Goal: Transaction & Acquisition: Purchase product/service

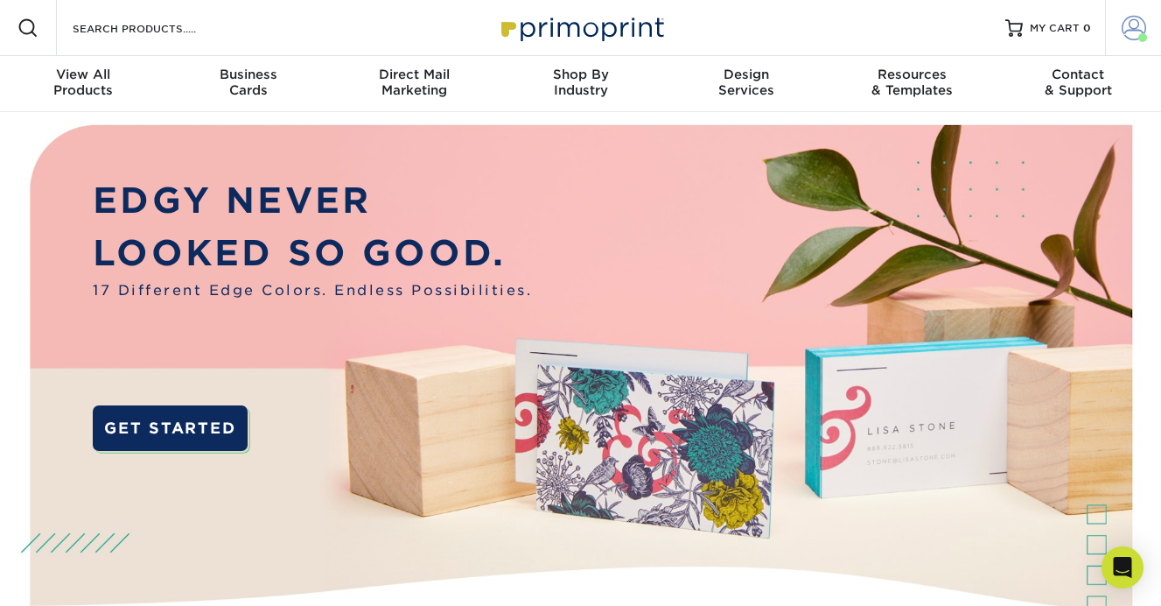
click at [1126, 45] on link "Account" at bounding box center [1133, 28] width 56 height 56
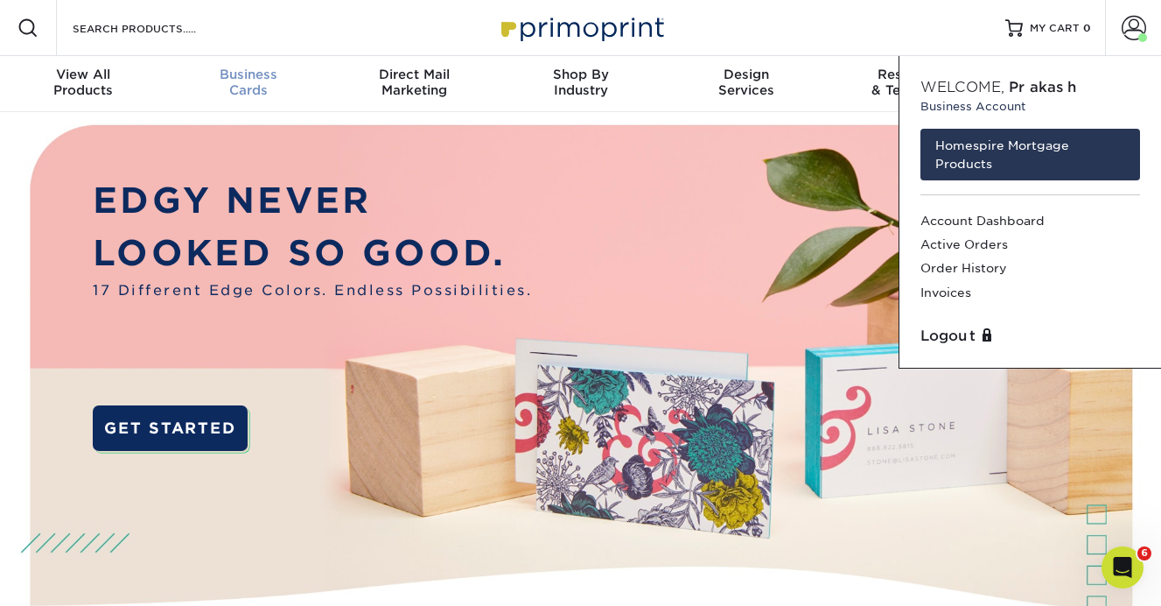
click at [249, 91] on div "Business Cards" at bounding box center [249, 83] width 166 height 32
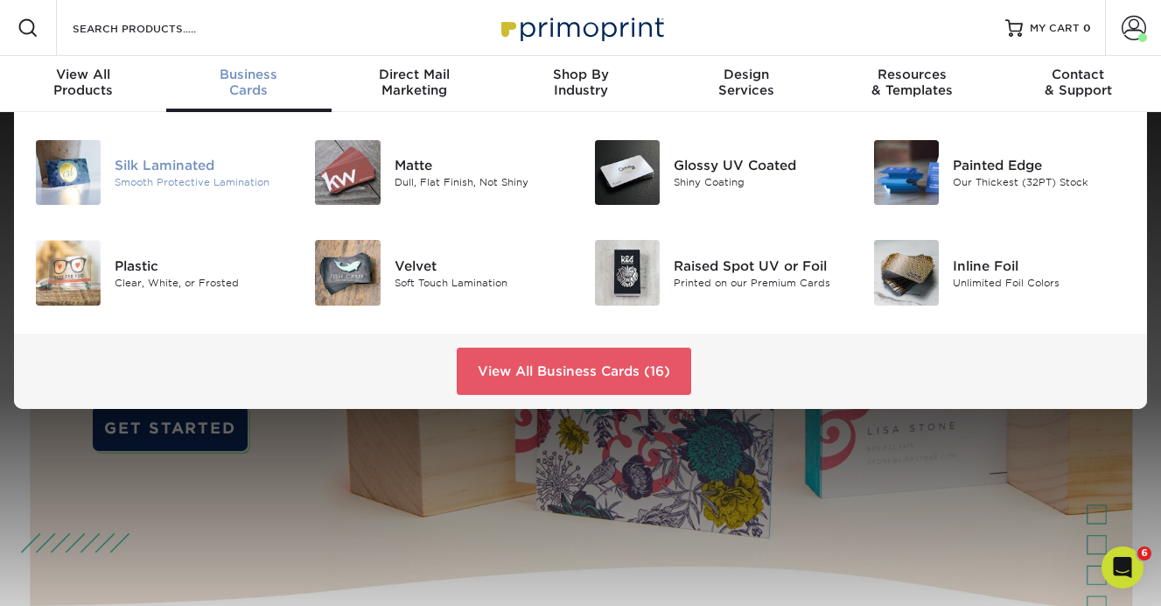
click at [190, 179] on div "Smooth Protective Lamination" at bounding box center [201, 182] width 173 height 15
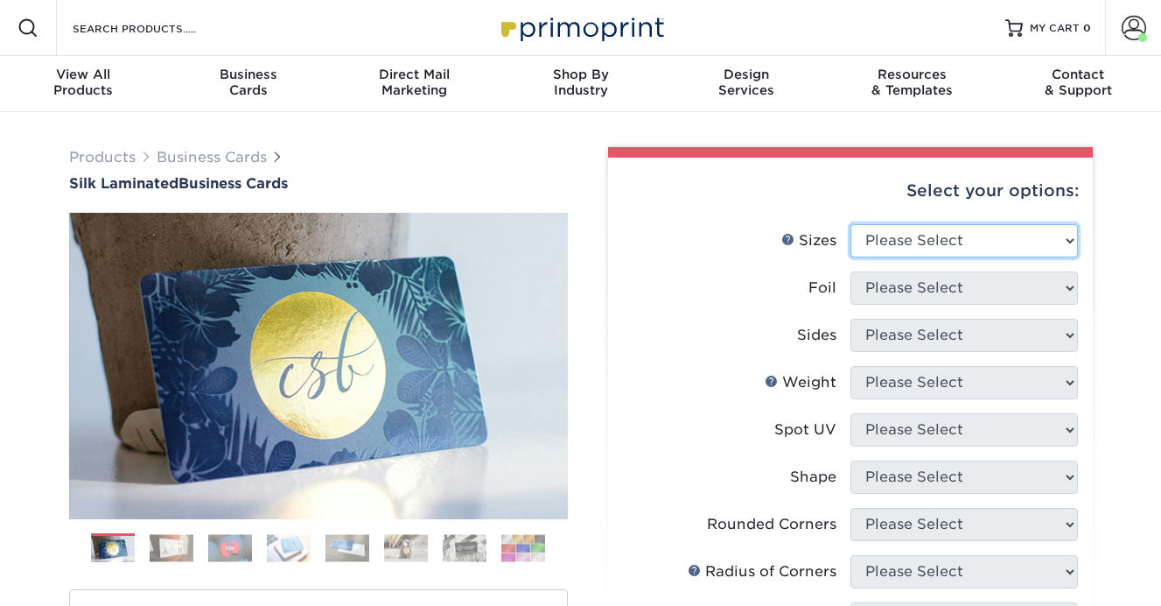
click at [901, 255] on select "Please Select 1.5" x 3.5" - Mini 1.75" x 3.5" - Mini 2" x 2" - Square 2" x 3" -…" at bounding box center [965, 240] width 228 height 33
select select "2.00x3.50"
click at [851, 224] on select "Please Select 1.5" x 3.5" - Mini 1.75" x 3.5" - Mini 2" x 2" - Square 2" x 3" -…" at bounding box center [965, 240] width 228 height 33
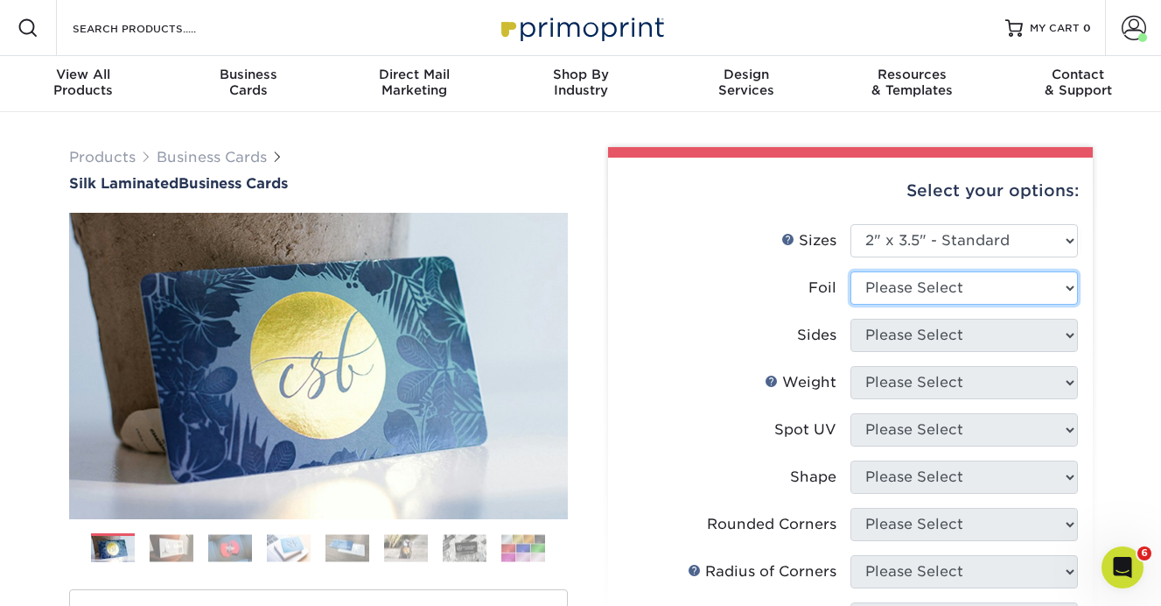
click at [899, 296] on select "Please Select Yes No" at bounding box center [965, 287] width 228 height 33
select select "0"
click at [851, 271] on select "Please Select Yes No" at bounding box center [965, 287] width 228 height 33
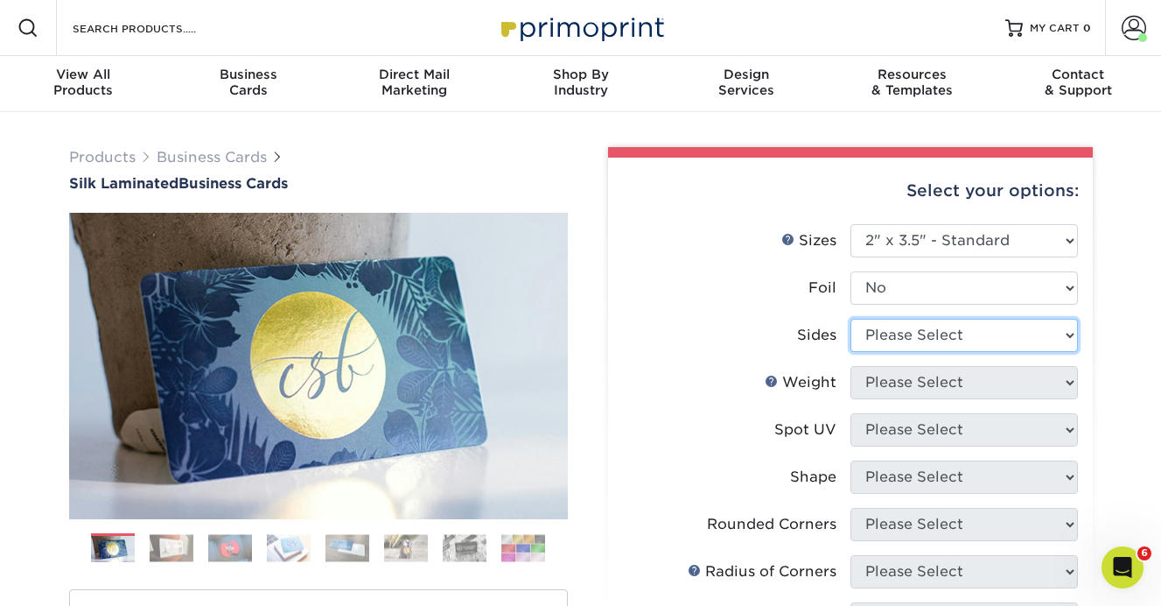
click at [893, 336] on select "Please Select Print Both Sides Print Front Only" at bounding box center [965, 335] width 228 height 33
select select "13abbda7-1d64-4f25-8bb2-c179b224825d"
click at [851, 319] on select "Please Select Print Both Sides Print Front Only" at bounding box center [965, 335] width 228 height 33
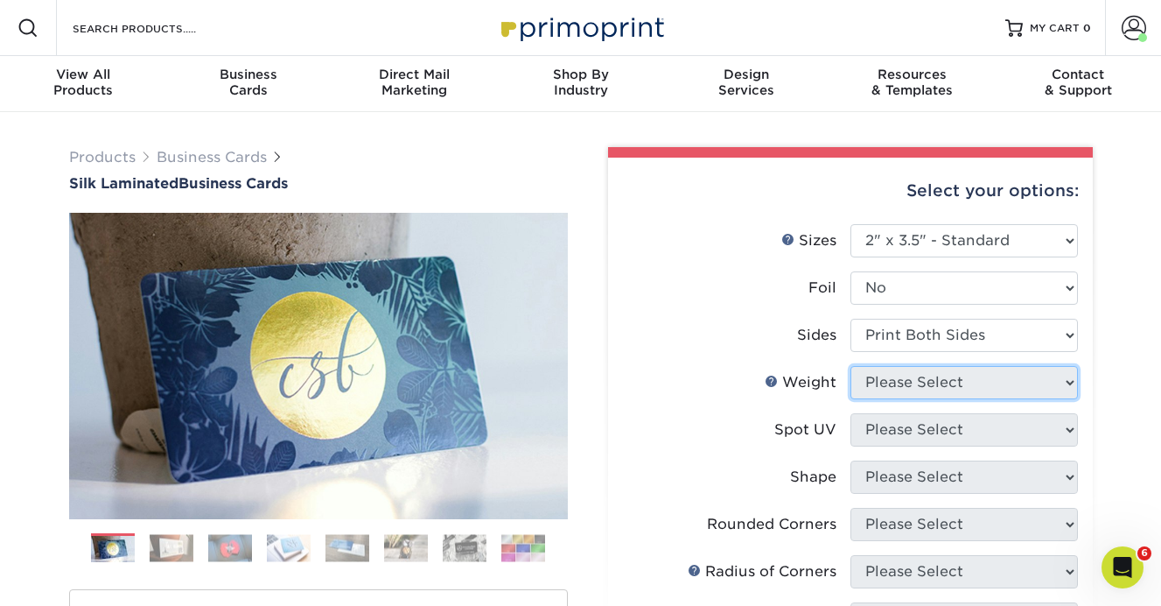
click at [899, 382] on select "Please Select 16PT" at bounding box center [965, 382] width 228 height 33
select select "16PT"
click at [851, 366] on select "Please Select 16PT" at bounding box center [965, 382] width 228 height 33
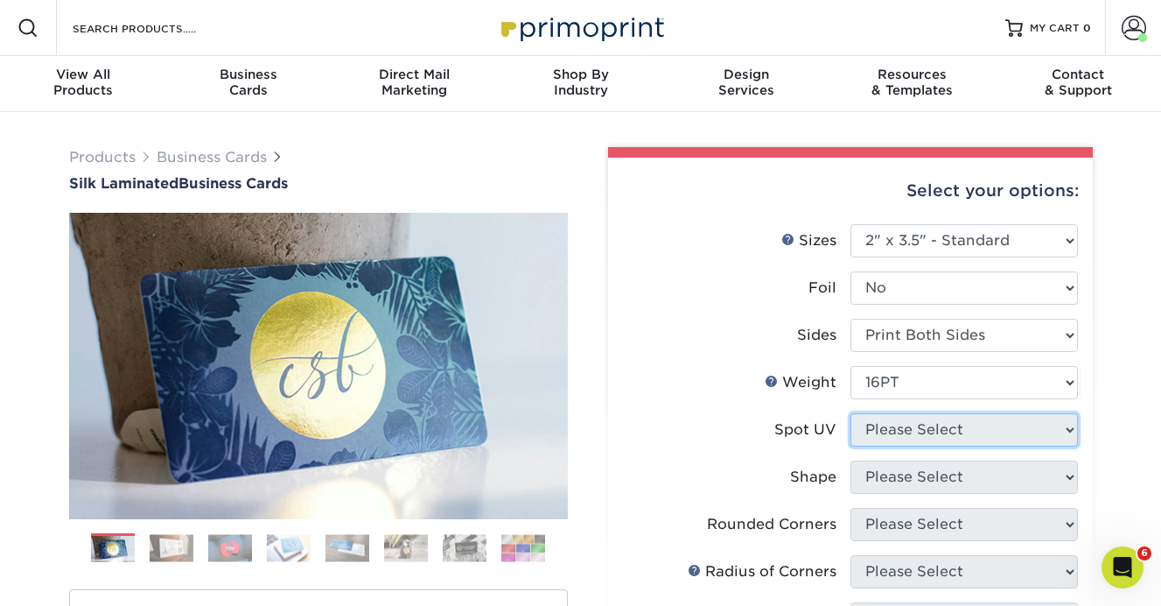
click at [905, 426] on select "Please Select No Spot UV Front and Back (Both Sides) Front Only Back Only" at bounding box center [965, 429] width 228 height 33
select select "3"
click at [851, 413] on select "Please Select No Spot UV Front and Back (Both Sides) Front Only Back Only" at bounding box center [965, 429] width 228 height 33
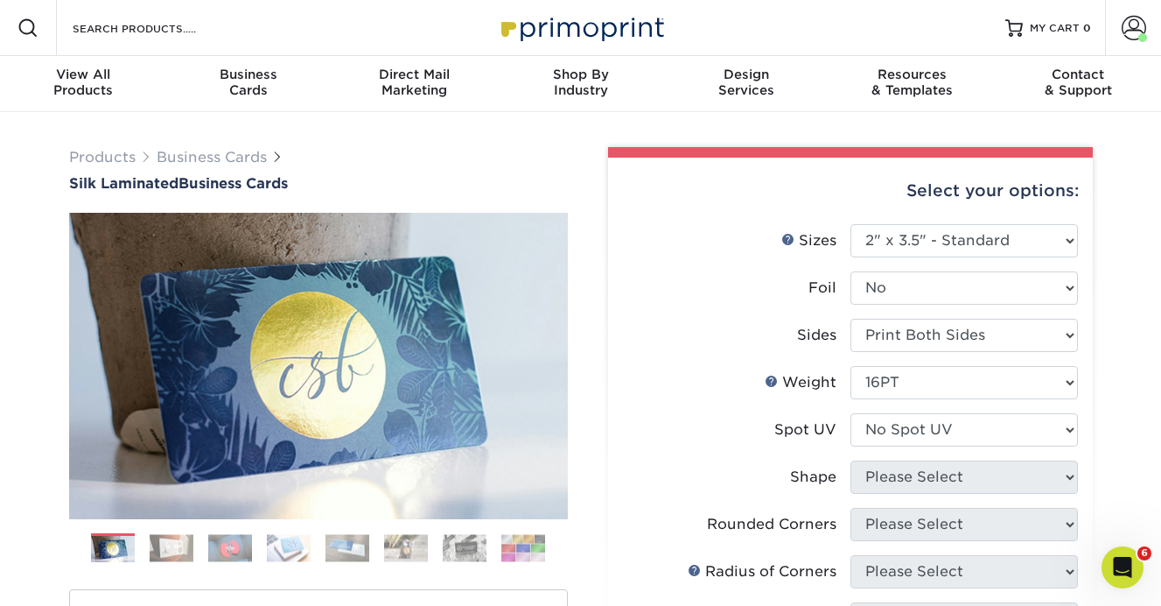
click at [0, 0] on select at bounding box center [0, 0] width 0 height 0
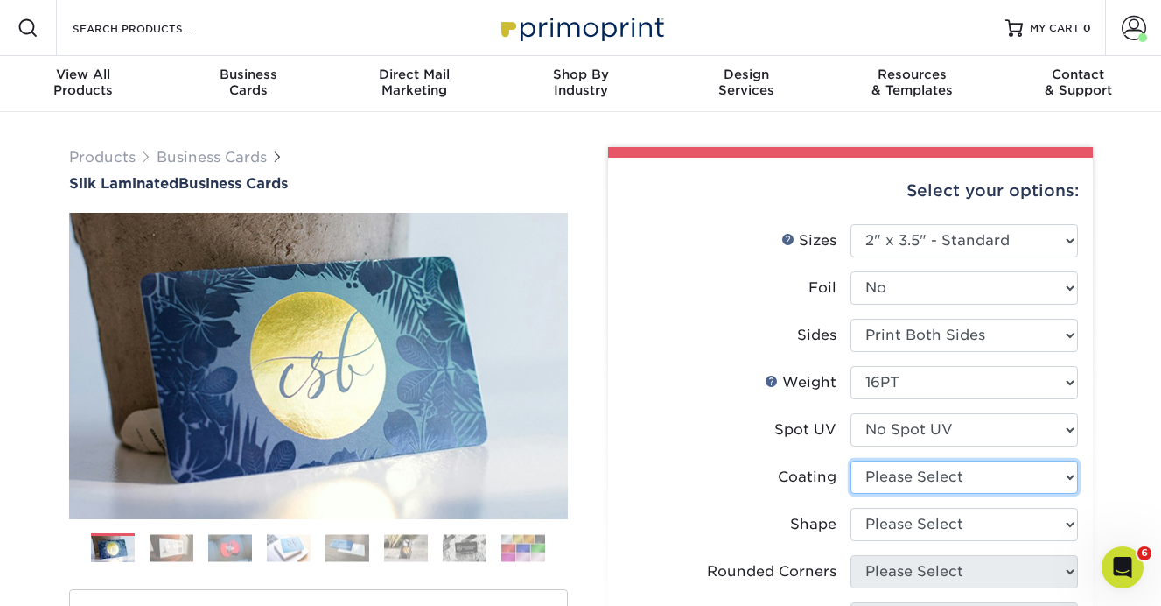
select select "3e7618de-abca-4bda-9f97-8b9129e913d8"
click at [851, 460] on select at bounding box center [965, 476] width 228 height 33
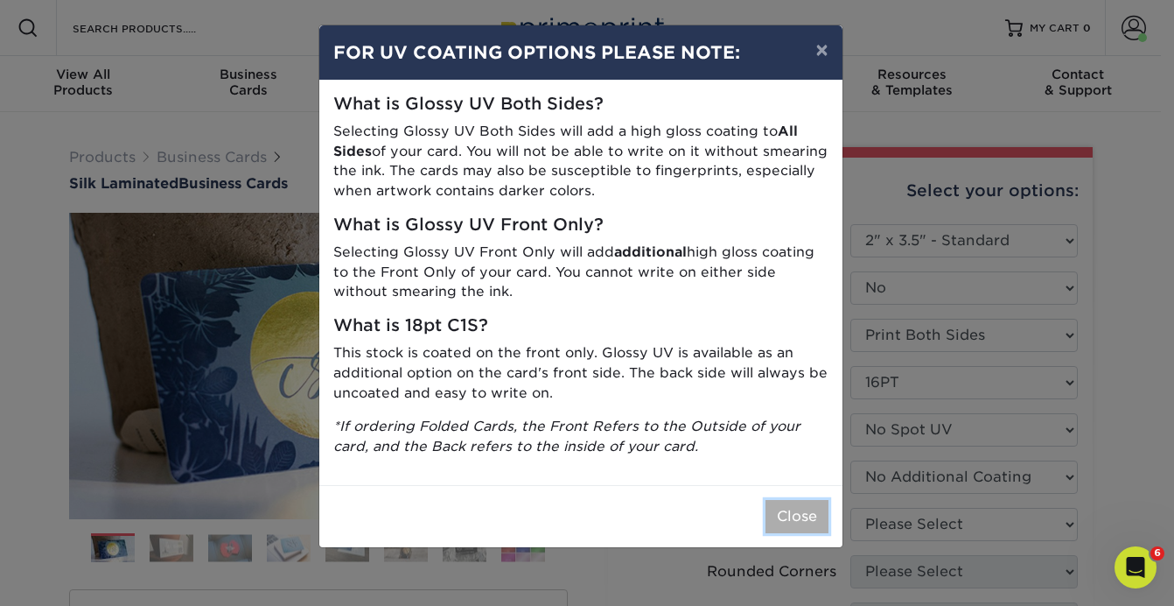
click at [790, 518] on button "Close" at bounding box center [797, 516] width 63 height 33
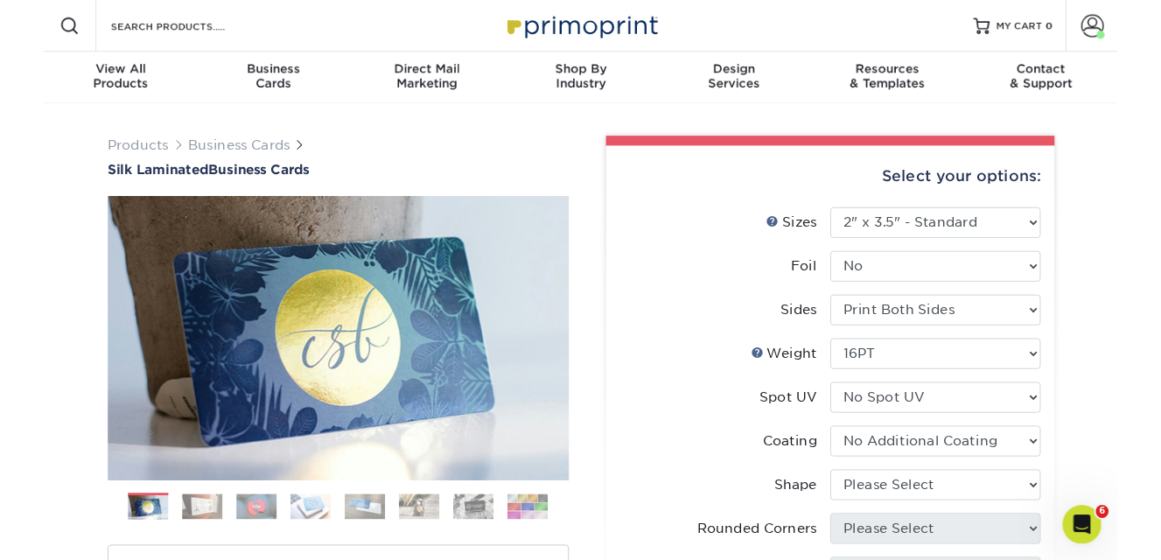
scroll to position [191, 0]
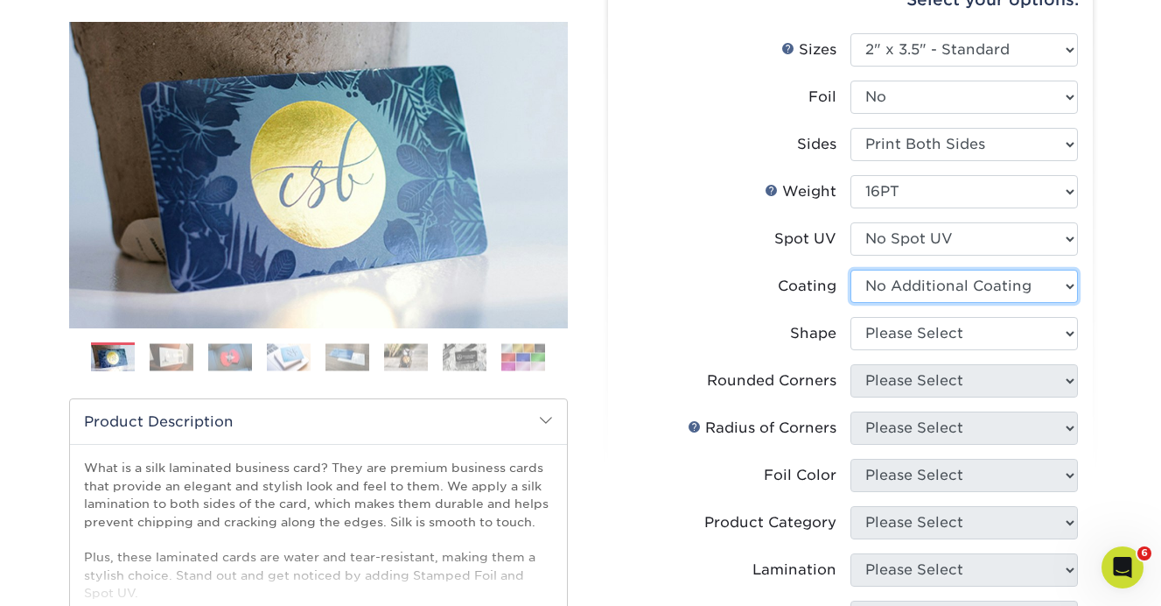
click at [977, 283] on select at bounding box center [965, 286] width 228 height 33
click at [851, 270] on select at bounding box center [965, 286] width 228 height 33
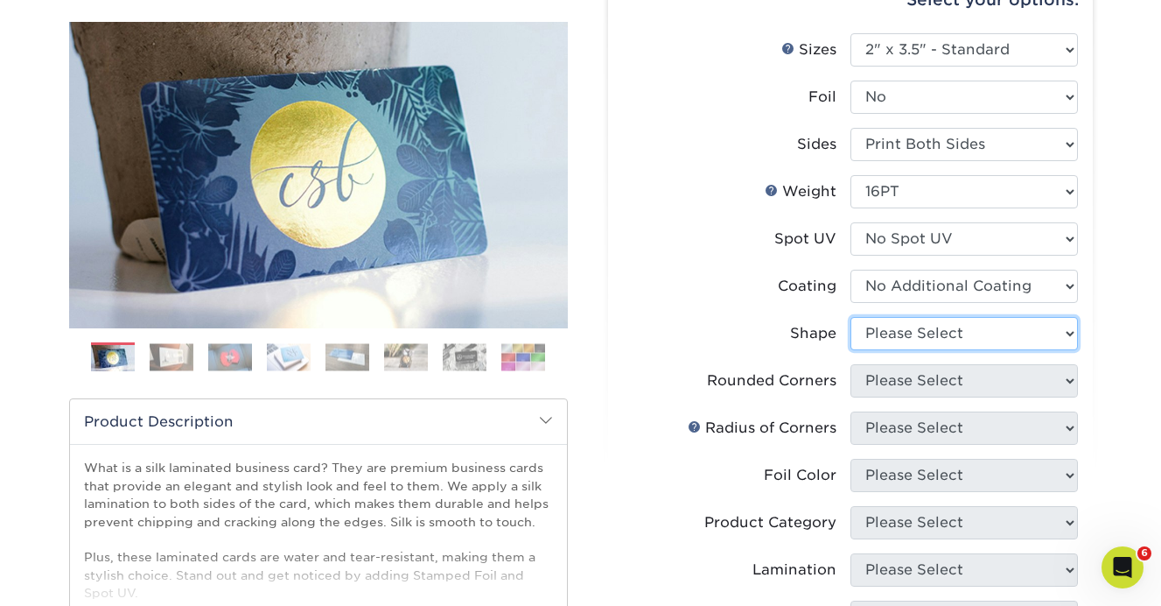
click at [951, 325] on select "Please Select Standard Oval" at bounding box center [965, 333] width 228 height 33
select select "standard"
click at [851, 317] on select "Please Select Standard Oval" at bounding box center [965, 333] width 228 height 33
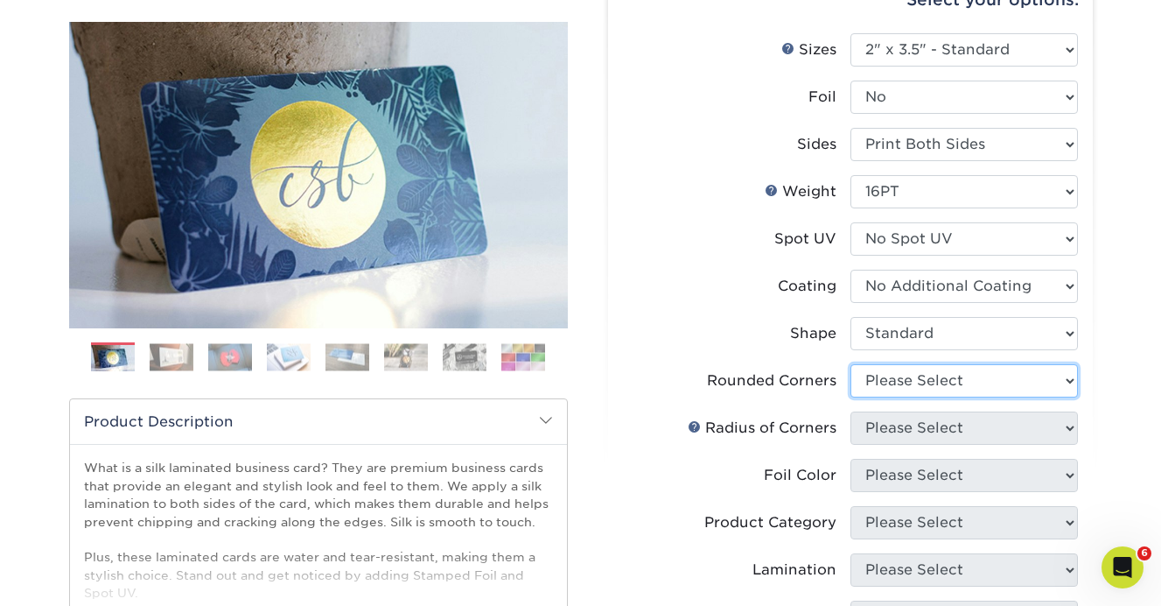
click at [936, 386] on select "Please Select Yes - Round 2 Corners Yes - Round 4 Corners No" at bounding box center [965, 380] width 228 height 33
click at [920, 381] on select "Please Select Yes - Round 2 Corners Yes - Round 4 Corners No" at bounding box center [965, 380] width 228 height 33
select select "0"
click at [851, 364] on select "Please Select Yes - Round 2 Corners Yes - Round 4 Corners No" at bounding box center [965, 380] width 228 height 33
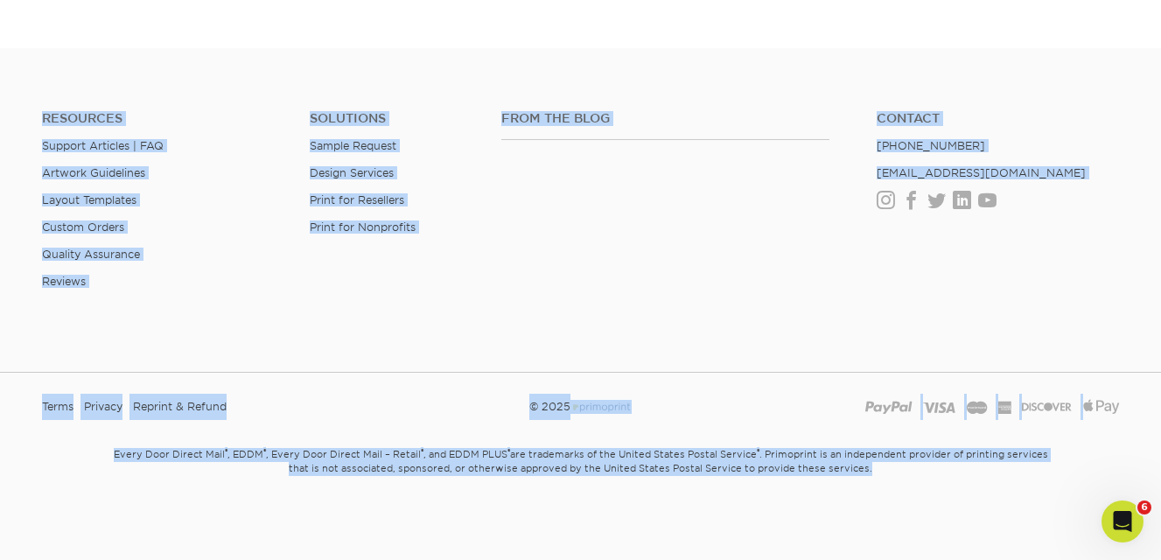
drag, startPoint x: 1158, startPoint y: 554, endPoint x: 1159, endPoint y: 650, distance: 96.3
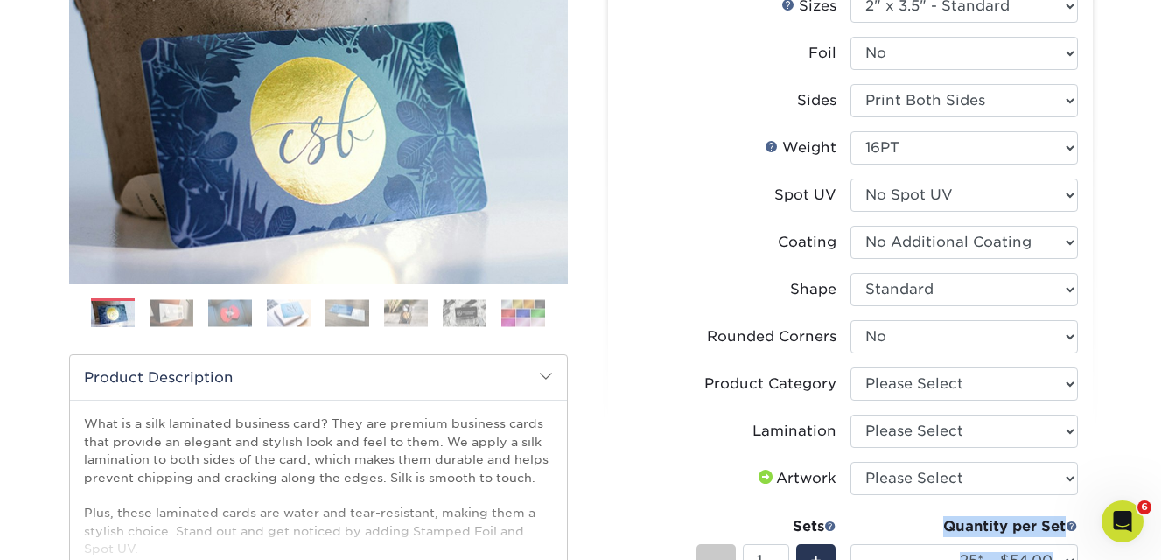
scroll to position [275, 0]
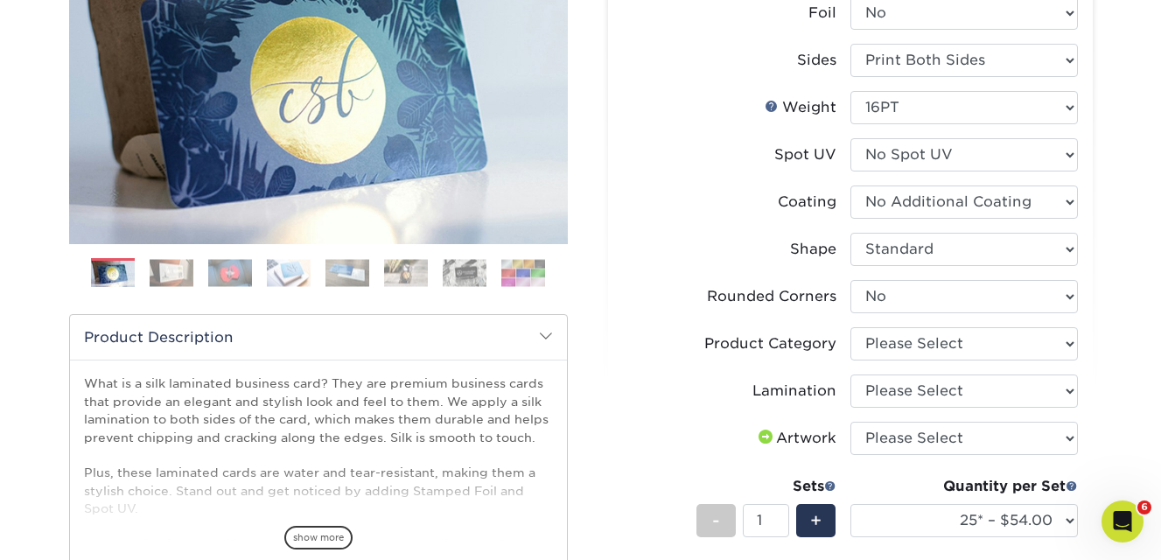
click at [1089, 357] on div "Select your options: Sizes Help Sizes Please Select 1.5" x 3.5" - Mini 1.75" x …" at bounding box center [850, 412] width 485 height 1059
click at [953, 345] on select "Please Select Business Cards" at bounding box center [965, 343] width 228 height 33
select select "3b5148f1-0588-4f88-a218-97bcfdce65c1"
click at [851, 327] on select "Please Select Business Cards" at bounding box center [965, 343] width 228 height 33
click at [933, 383] on select "Please Select Silk" at bounding box center [965, 391] width 228 height 33
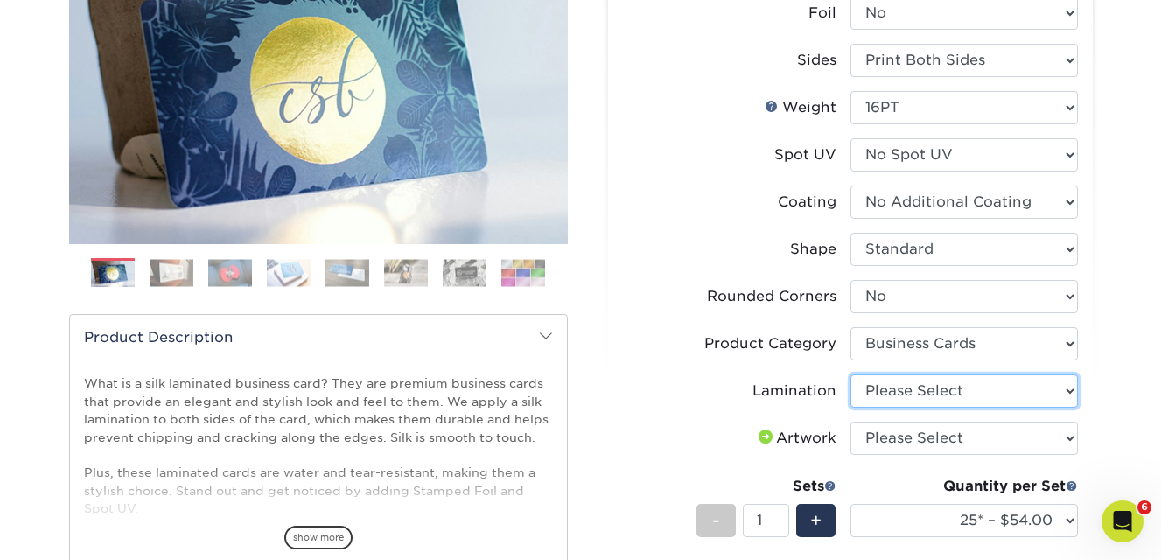
select select "ccacb42f-45f7-42d3-bbd3-7c8421cf37f0"
click at [851, 375] on select "Please Select Silk" at bounding box center [965, 391] width 228 height 33
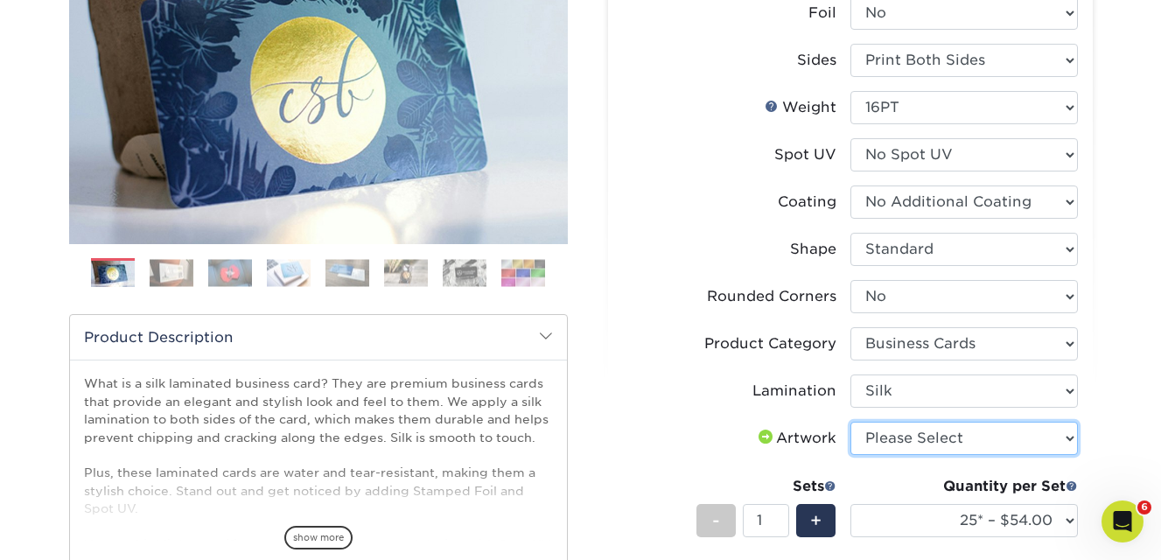
drag, startPoint x: 933, startPoint y: 383, endPoint x: 926, endPoint y: 447, distance: 64.3
click at [926, 447] on select "Please Select I will upload files I need a design - $100" at bounding box center [965, 438] width 228 height 33
select select "upload"
click at [851, 422] on select "Please Select I will upload files I need a design - $100" at bounding box center [965, 438] width 228 height 33
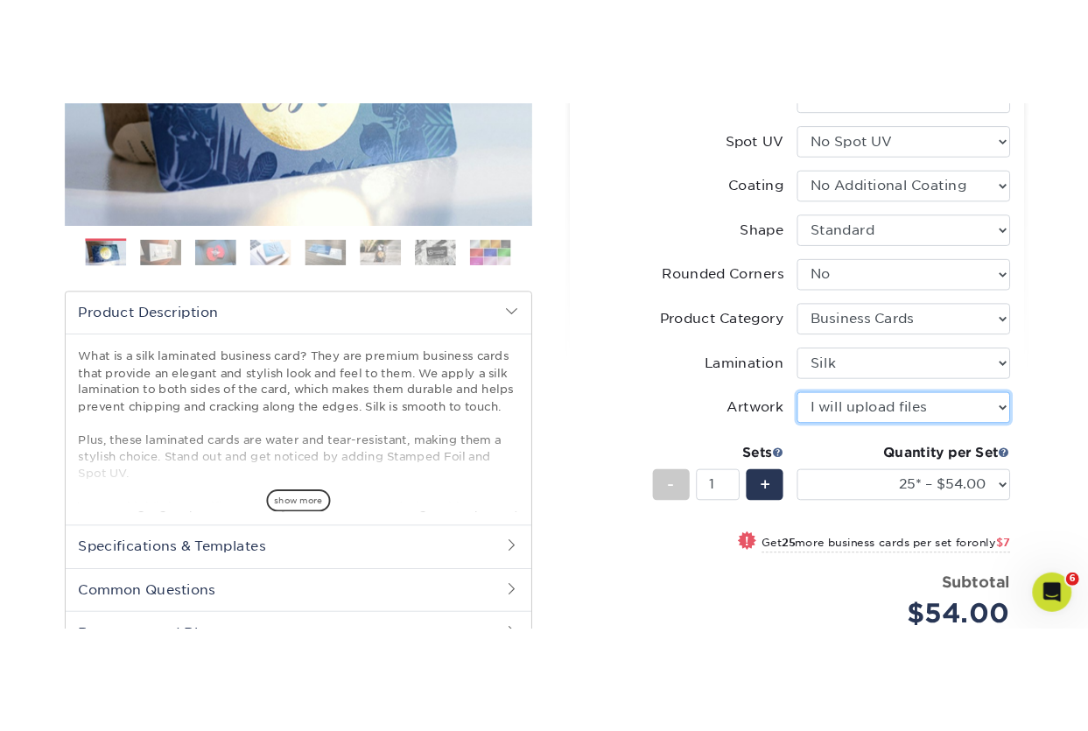
scroll to position [429, 0]
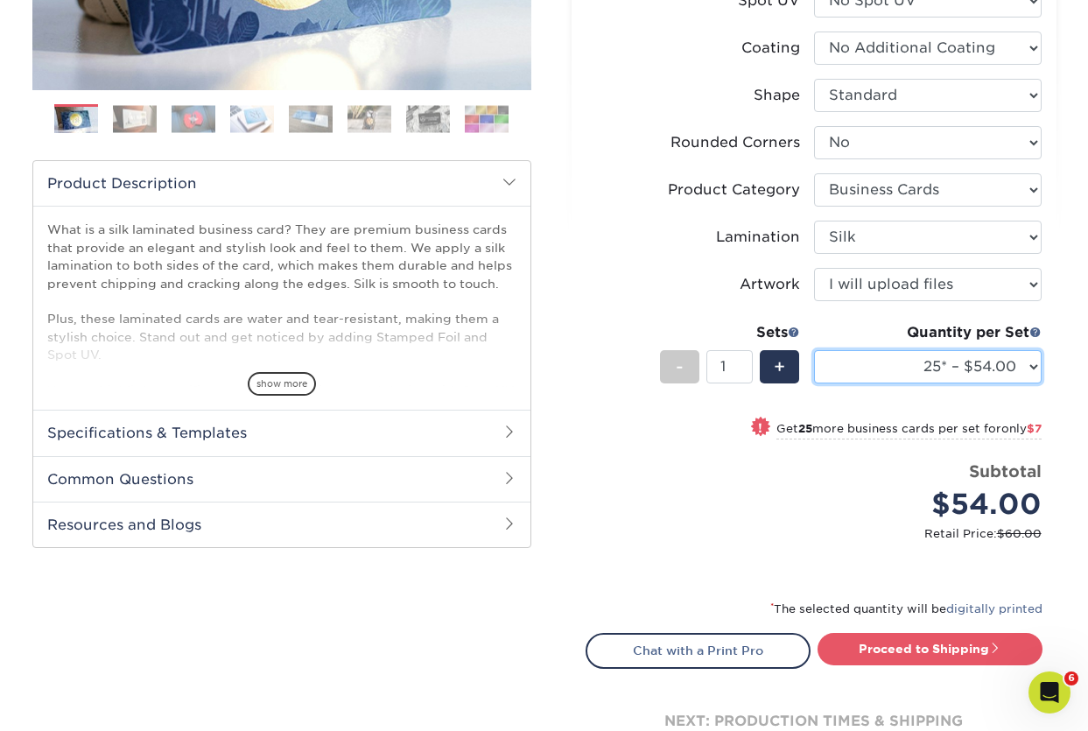
click at [929, 364] on select "25* – $54.00 50* – $61.00 75* – $68.00 100* – $75.00 250* – $82.00 500 – $86.00…" at bounding box center [928, 366] width 228 height 33
select select "500 – $86.00"
click at [814, 350] on select "25* – $54.00 50* – $61.00 75* – $68.00 100* – $75.00 250* – $82.00 500 – $86.00…" at bounding box center [928, 366] width 228 height 33
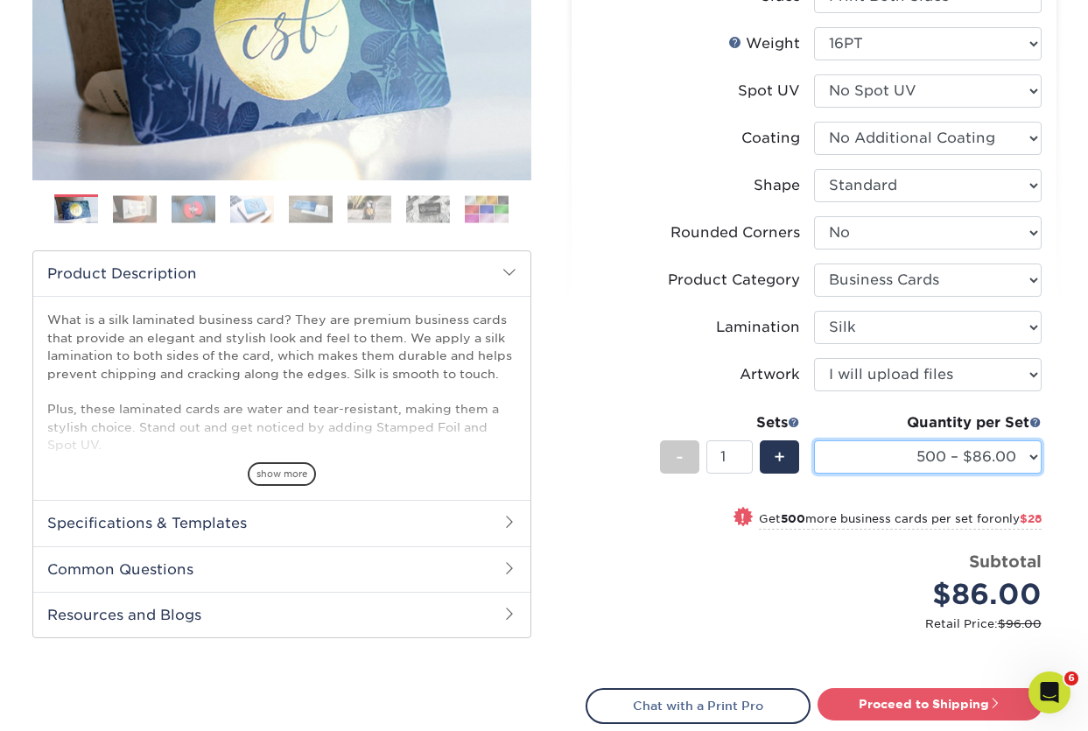
scroll to position [335, 0]
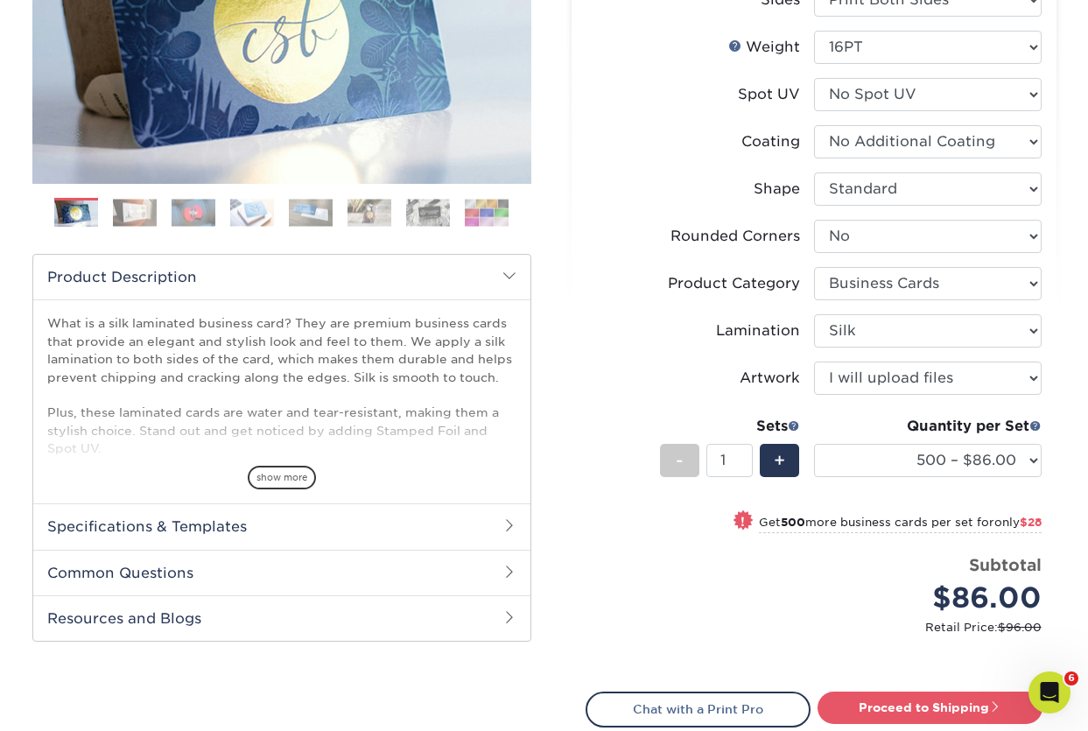
click at [573, 400] on div "Select your options: Sizes Help Sizes Please Select 1.5" x 3.5" - Mini 1.75" x …" at bounding box center [813, 334] width 485 height 1024
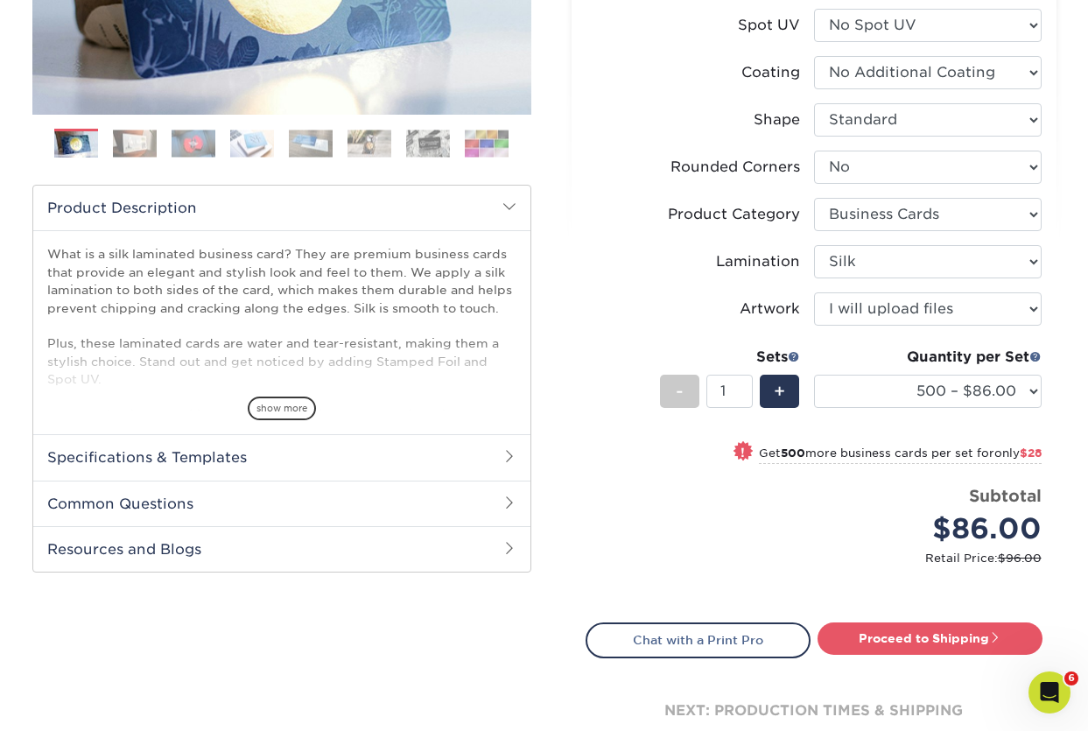
scroll to position [435, 0]
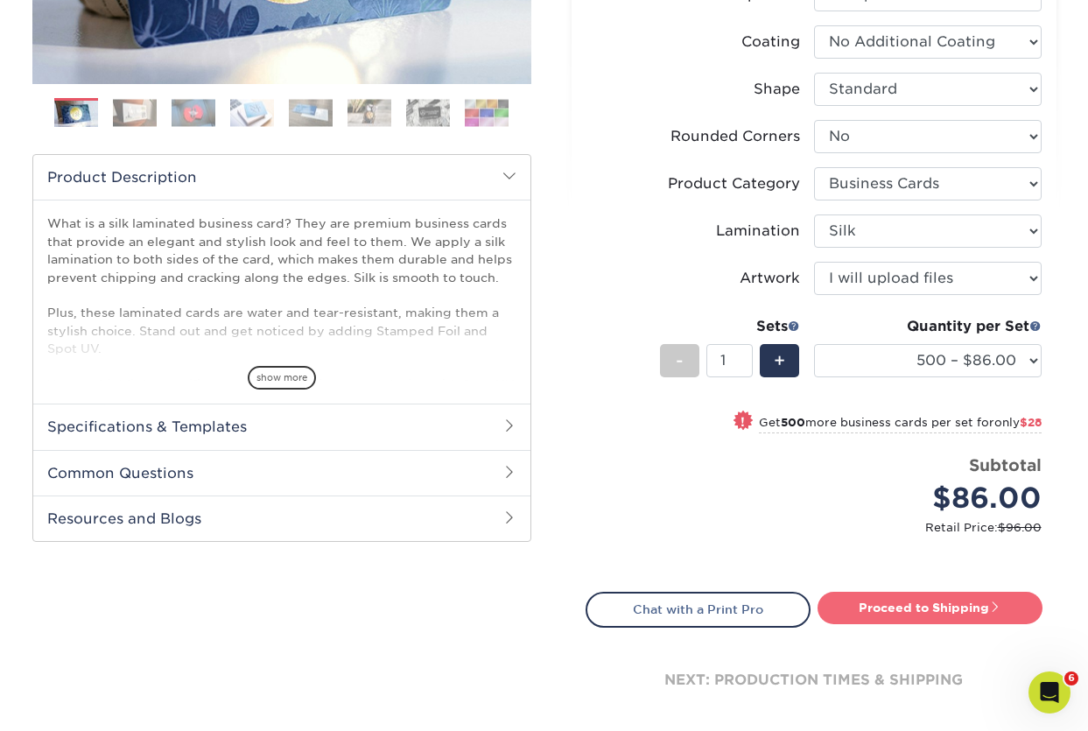
click at [877, 599] on link "Proceed to Shipping" at bounding box center [929, 608] width 225 height 32
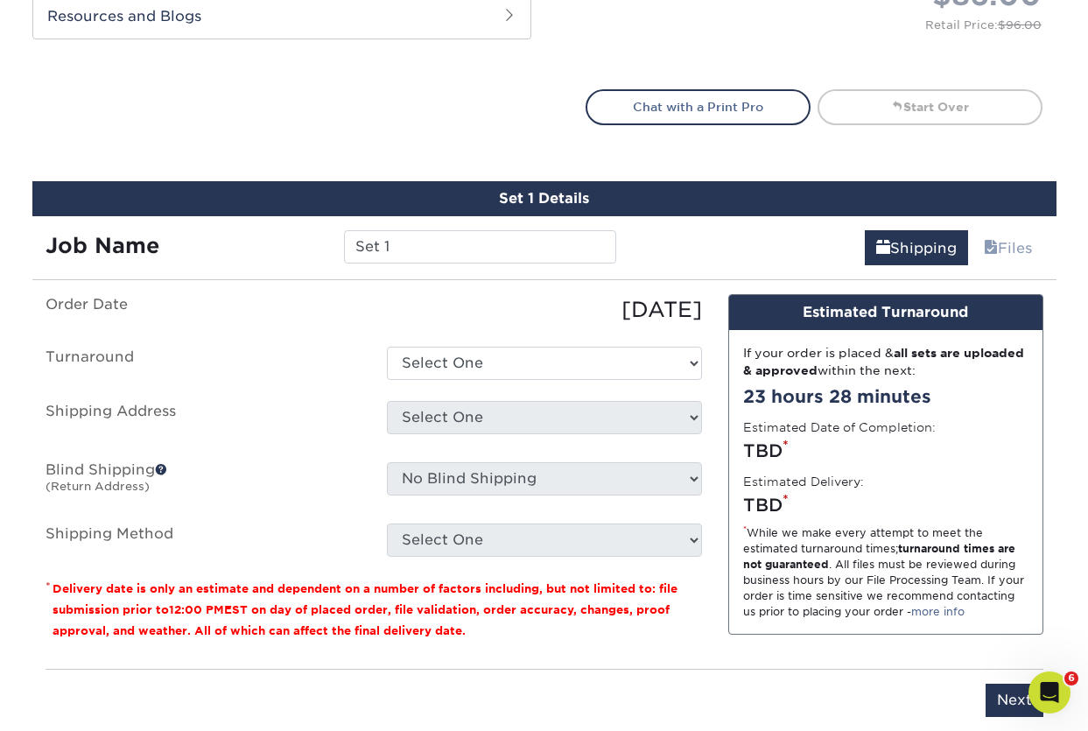
scroll to position [1075, 0]
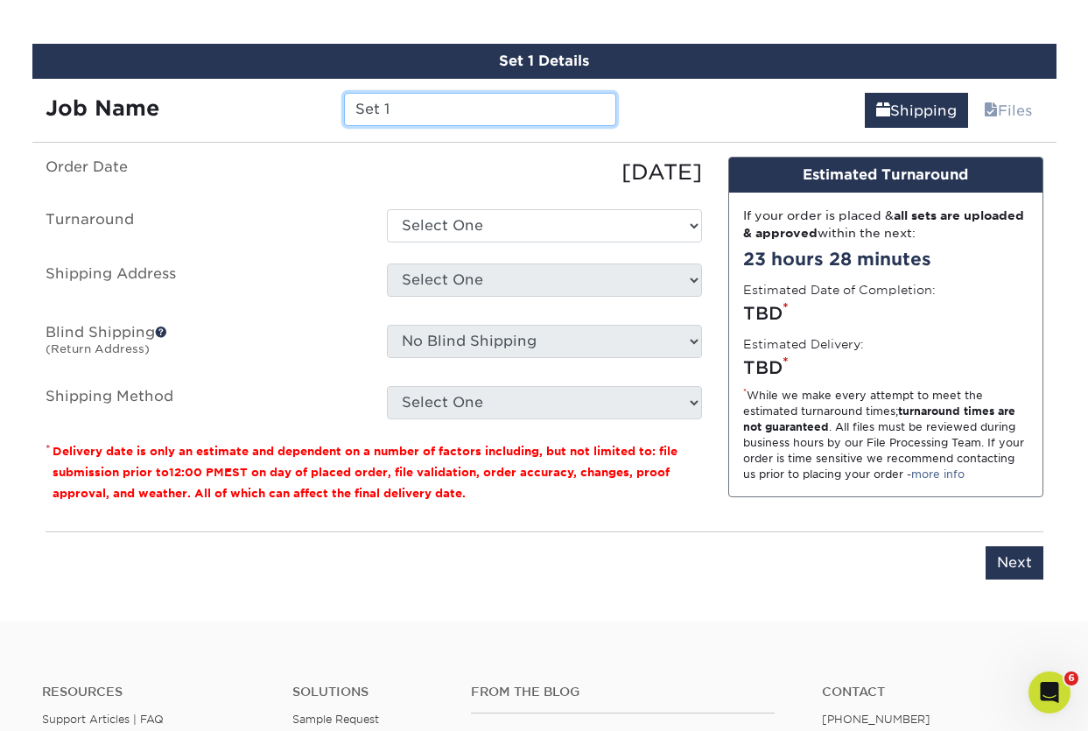
drag, startPoint x: 409, startPoint y: 100, endPoint x: 307, endPoint y: 100, distance: 101.5
click at [309, 100] on div "Job Name Set 1" at bounding box center [331, 109] width 598 height 33
type input "[PERSON_NAME] Business Cards"
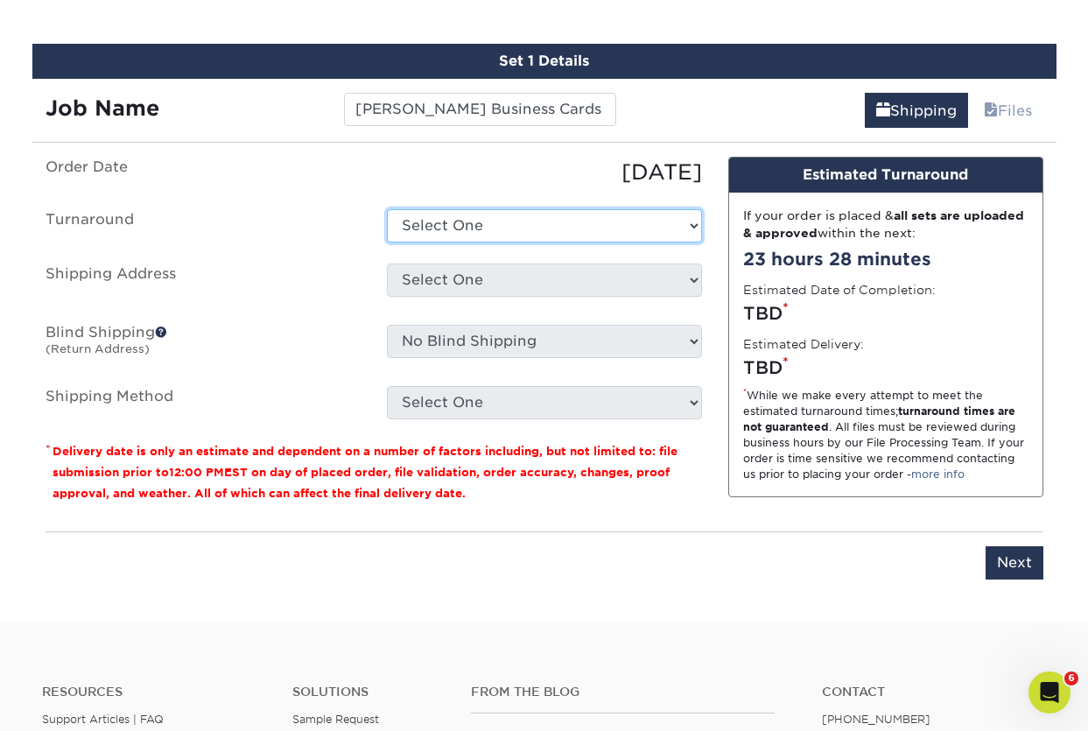
click at [553, 236] on select "Select One 2-4 Business Days 2 Day Next Business Day" at bounding box center [544, 225] width 315 height 33
select select "daeee239-1cf4-403f-860f-e366b9ee29d2"
click at [387, 209] on select "Select One 2-4 Business Days 2 Day Next Business Day" at bounding box center [544, 225] width 315 height 33
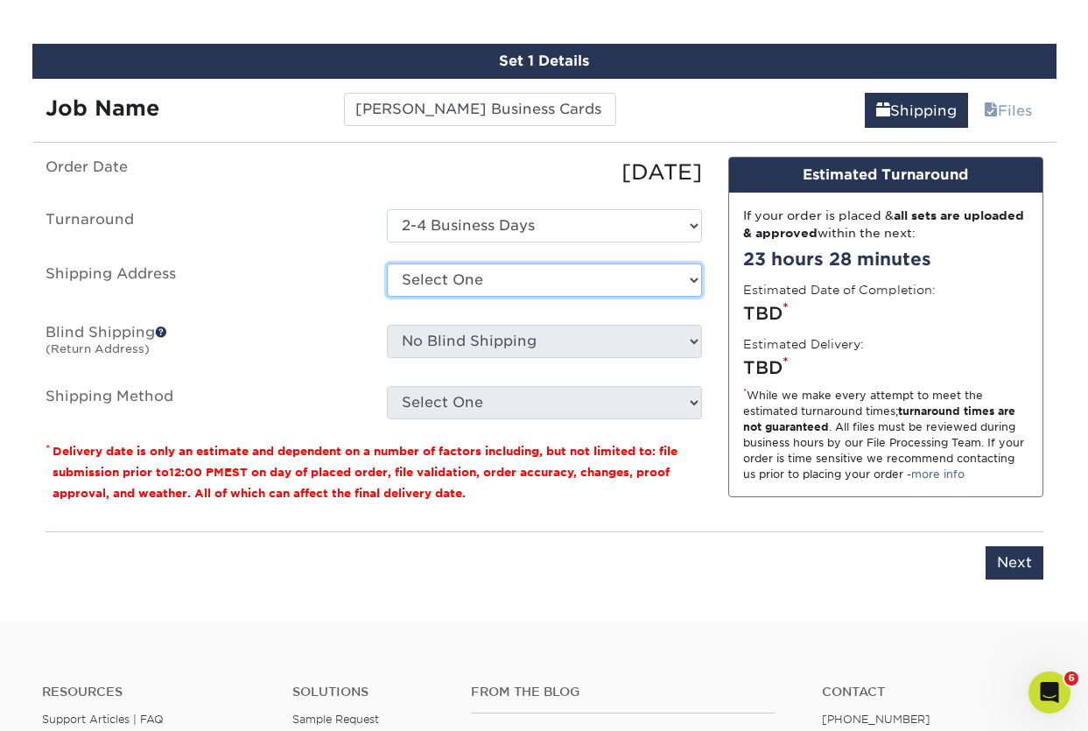
click at [532, 276] on select "Select One Adam Crum New Aldryn Tangui - Home Alvin Flores Alvin Flores - Home …" at bounding box center [544, 279] width 315 height 33
select select "184362"
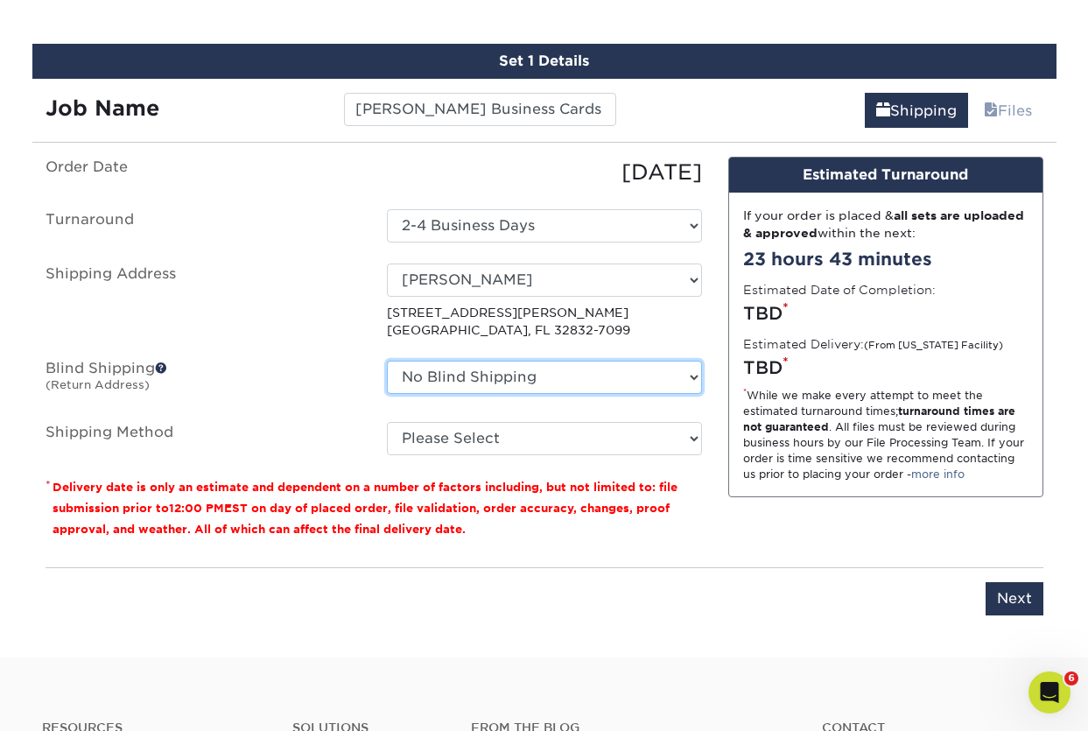
click at [570, 372] on select "No Blind Shipping Adam Crum New Aldryn Tangui - Home Alvin Flores Alvin Flores …" at bounding box center [544, 377] width 315 height 33
select select "154565"
click at [387, 361] on select "No Blind Shipping Adam Crum New Aldryn Tangui - Home Alvin Flores Alvin Flores …" at bounding box center [544, 377] width 315 height 33
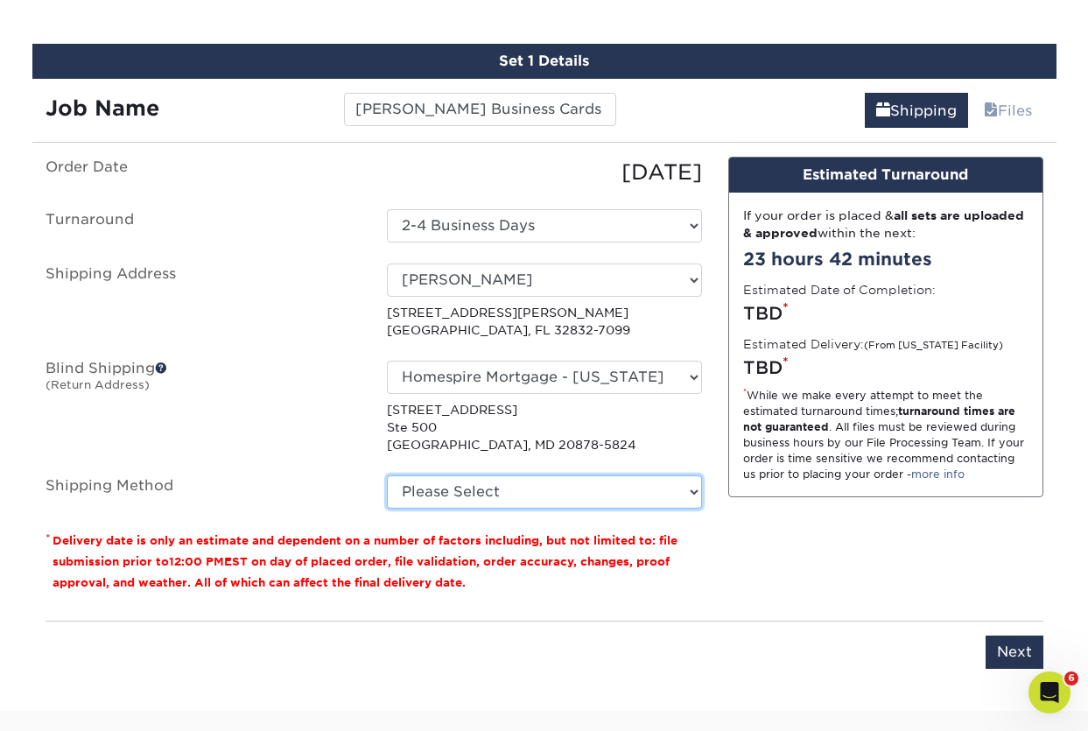
click at [625, 500] on select "Please Select Ground Shipping (+$8.96) 3 Day Shipping Service (+$20.06) 2 Day A…" at bounding box center [544, 491] width 315 height 33
select select "03"
click at [387, 475] on select "Please Select Ground Shipping (+$8.96) 3 Day Shipping Service (+$20.06) 2 Day A…" at bounding box center [544, 491] width 315 height 33
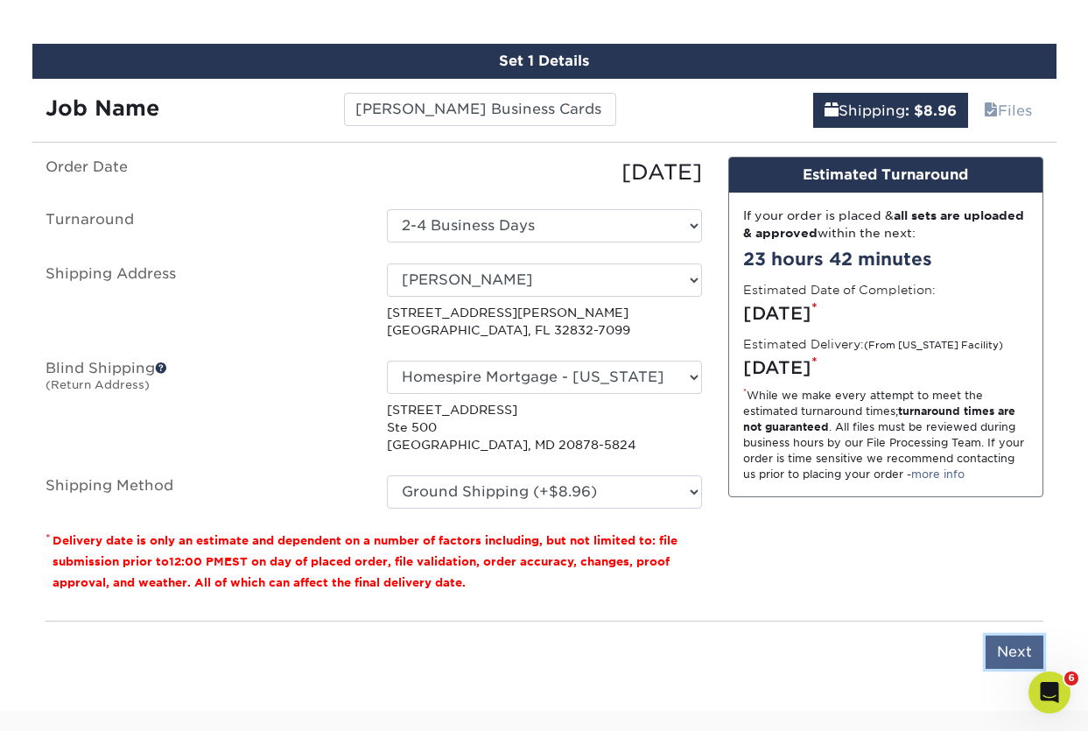
click at [1007, 605] on input "Next" at bounding box center [1014, 651] width 58 height 33
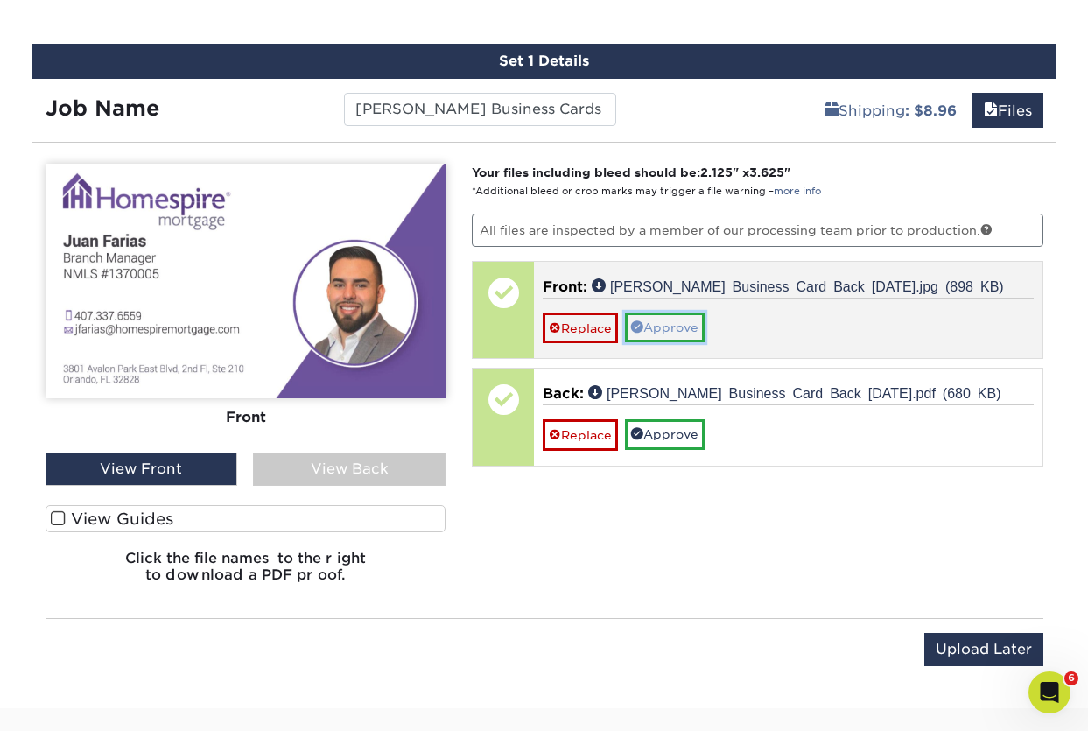
click at [675, 326] on link "Approve" at bounding box center [665, 327] width 80 height 30
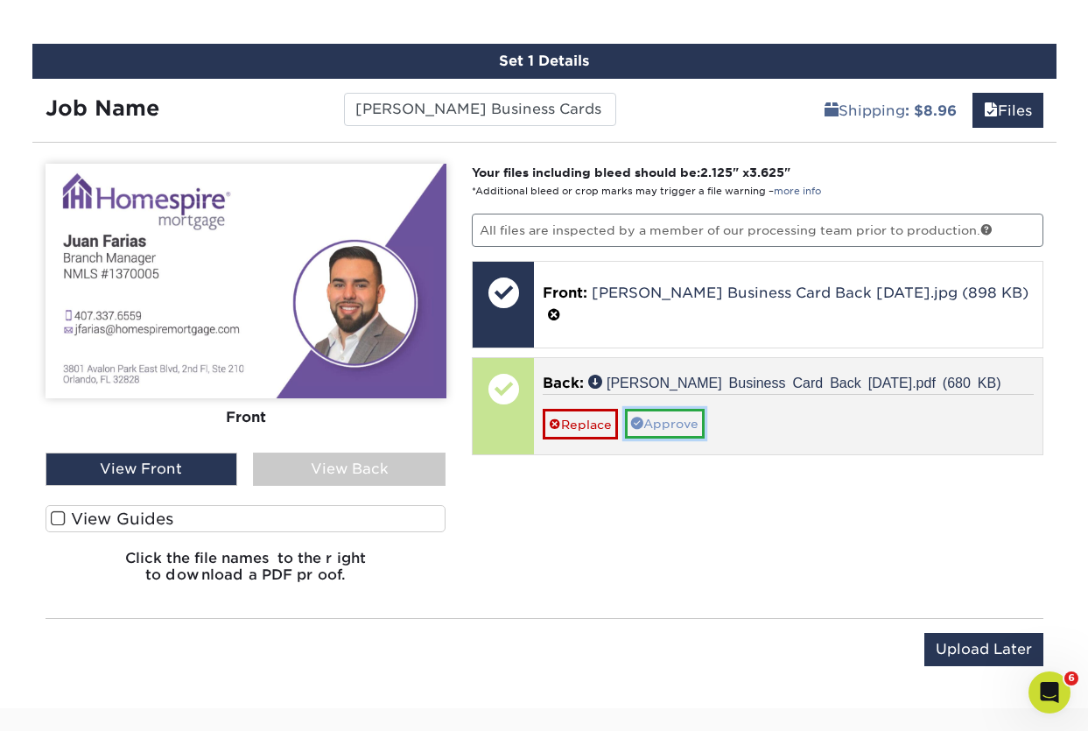
click at [655, 409] on link "Approve" at bounding box center [665, 424] width 80 height 30
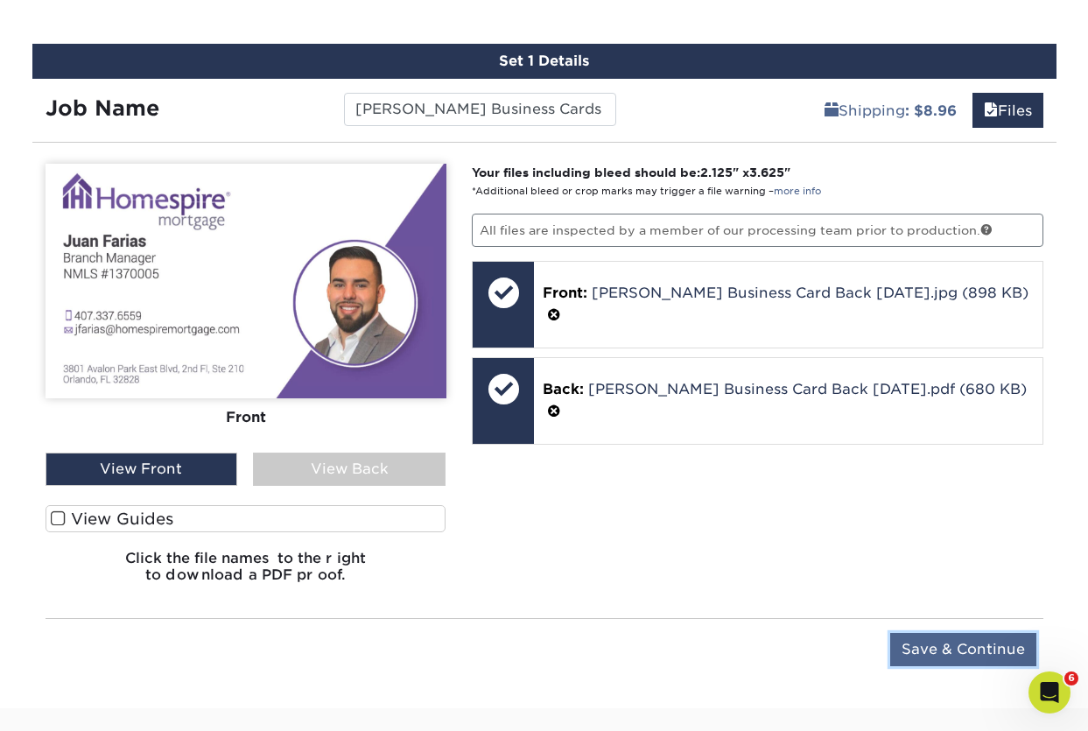
click at [928, 605] on input "Save & Continue" at bounding box center [963, 649] width 146 height 33
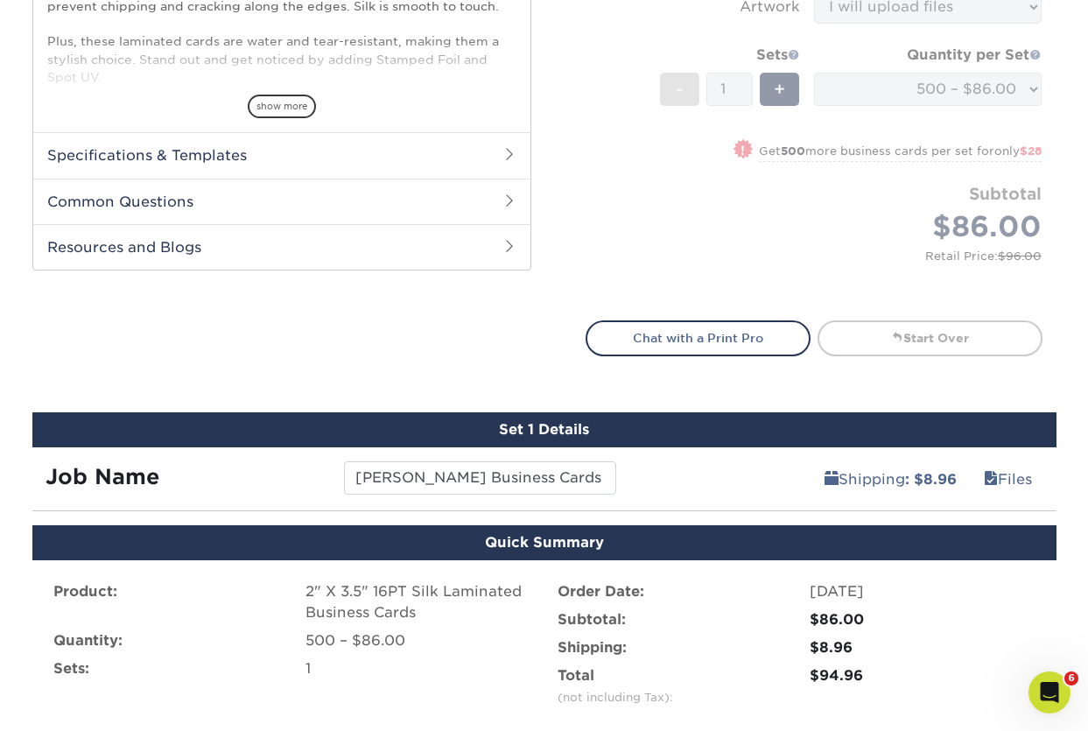
scroll to position [1320, 0]
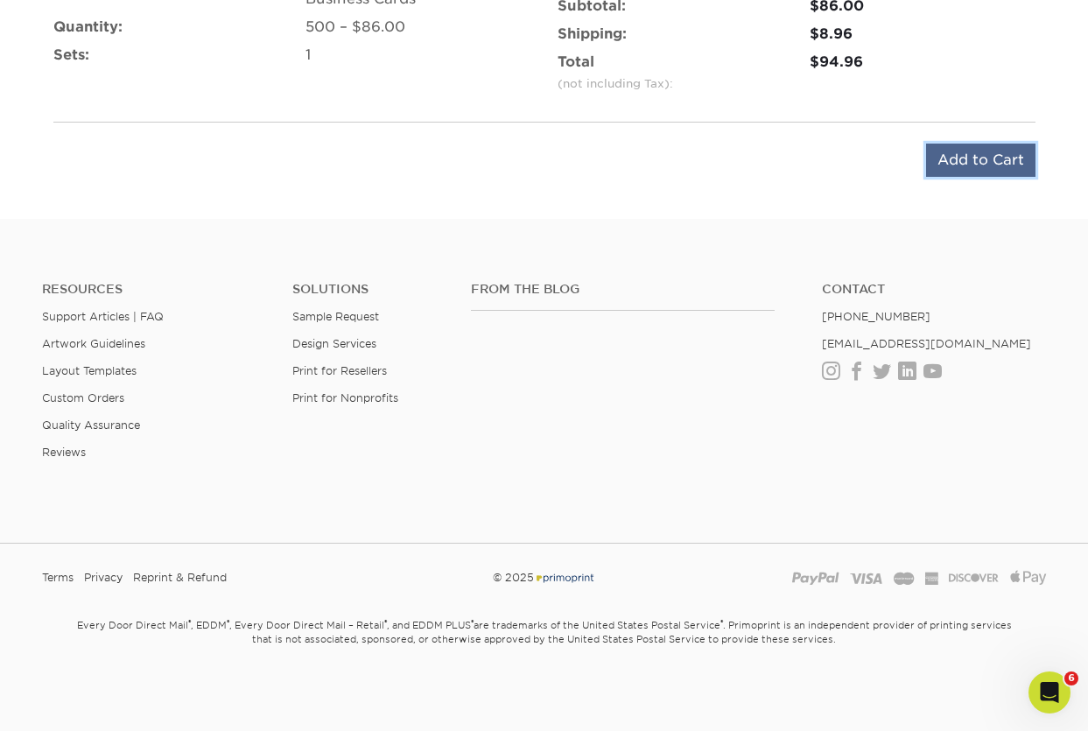
click at [981, 161] on input "Add to Cart" at bounding box center [980, 160] width 109 height 33
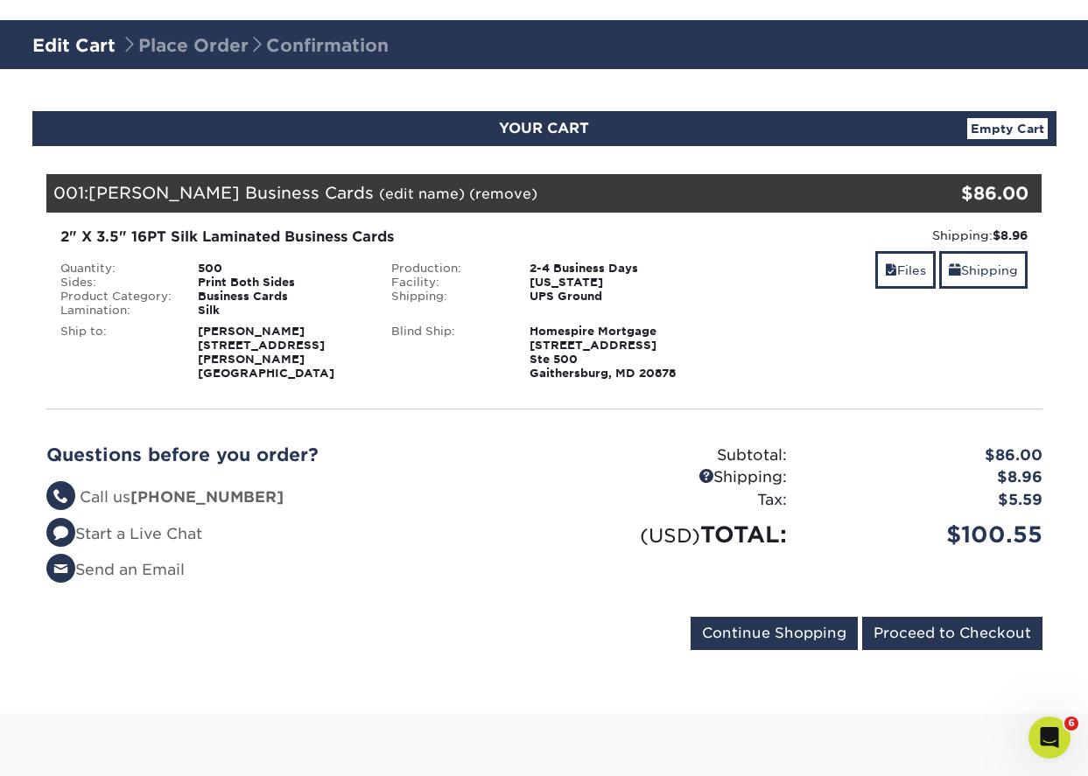
scroll to position [93, 0]
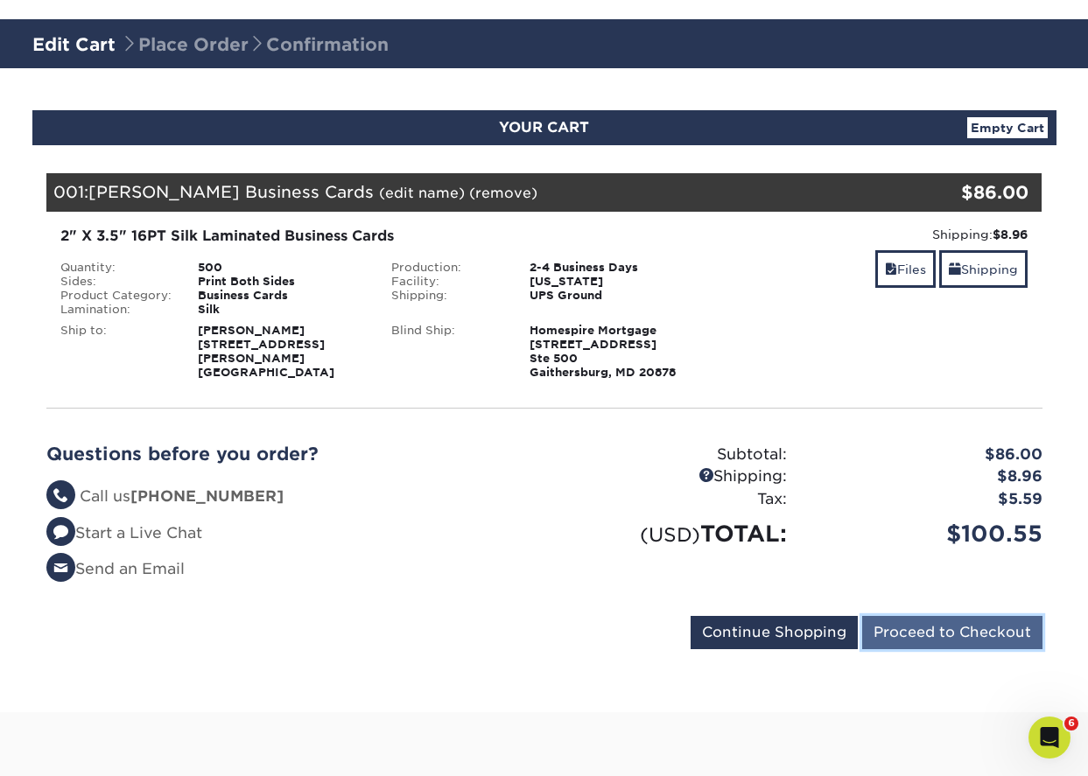
click at [956, 638] on input "Proceed to Checkout" at bounding box center [952, 632] width 180 height 33
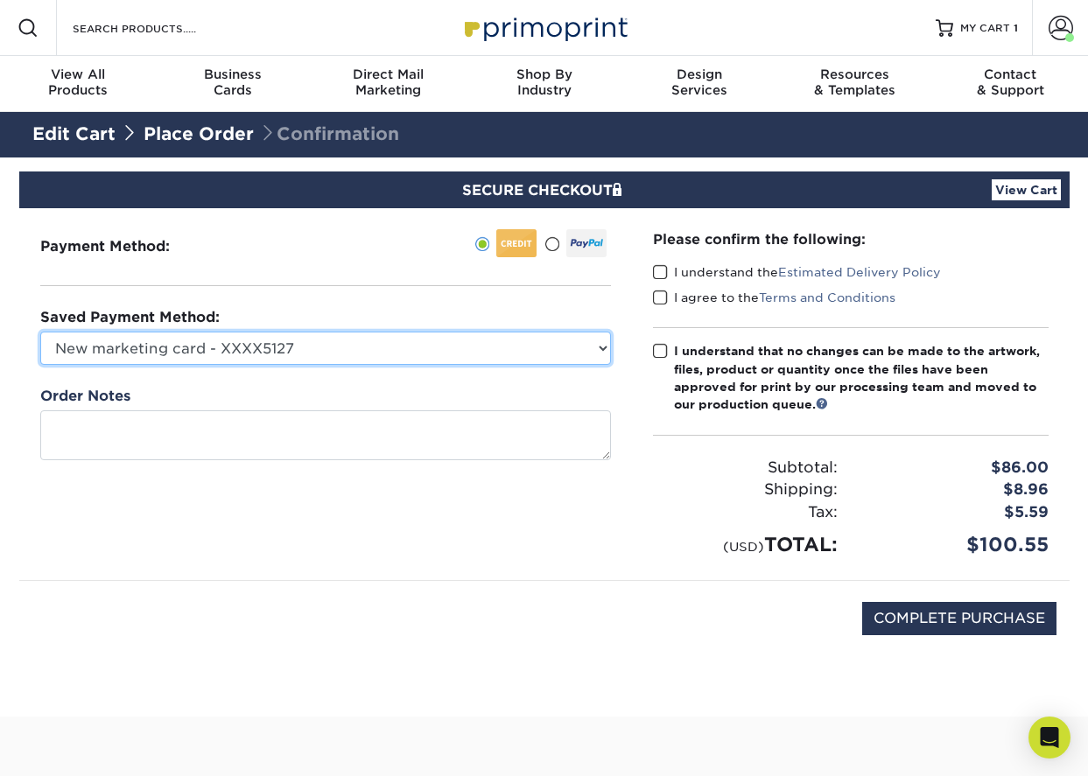
click at [477, 349] on select "New marketing card - XXXX5127 New Credit Card" at bounding box center [325, 348] width 571 height 33
click at [40, 332] on select "New marketing card - XXXX5127 New Credit Card" at bounding box center [325, 348] width 571 height 33
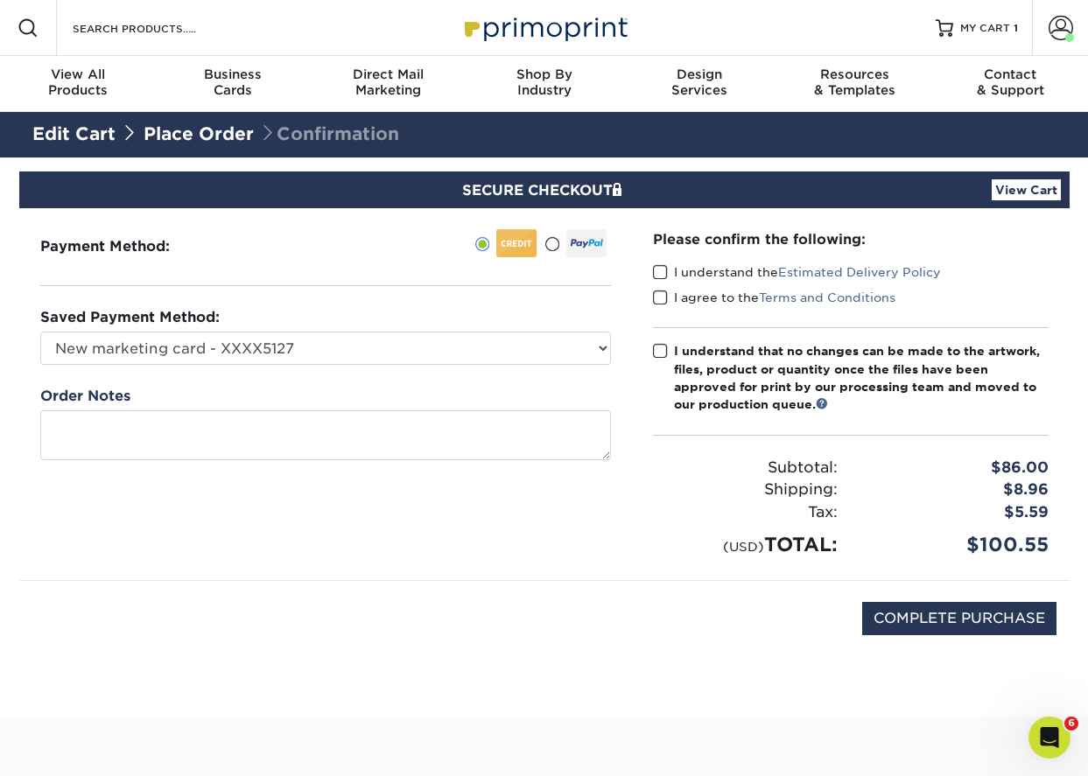
click at [668, 282] on div "I understand the Estimated Delivery Policy" at bounding box center [851, 275] width 396 height 25
click at [661, 273] on span at bounding box center [660, 272] width 15 height 17
click at [0, 0] on input "I understand the Estimated Delivery Policy" at bounding box center [0, 0] width 0 height 0
click at [661, 296] on span at bounding box center [660, 298] width 15 height 17
click at [0, 0] on input "I agree to the Terms and Conditions" at bounding box center [0, 0] width 0 height 0
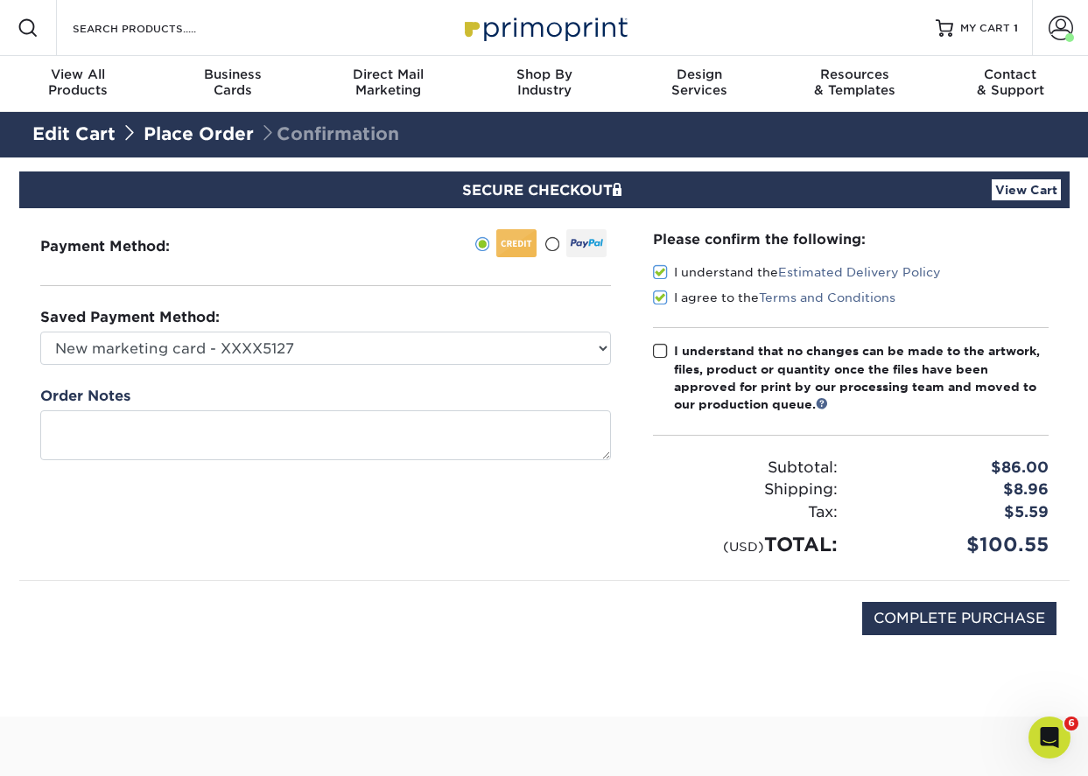
click at [661, 350] on span at bounding box center [660, 351] width 15 height 17
click at [0, 0] on input "I understand that no changes can be made to the artwork, files, product or quan…" at bounding box center [0, 0] width 0 height 0
click at [956, 610] on input "COMPLETE PURCHASE" at bounding box center [959, 618] width 194 height 33
type input "PROCESSING, PLEASE WAIT..."
